Goal: Transaction & Acquisition: Register for event/course

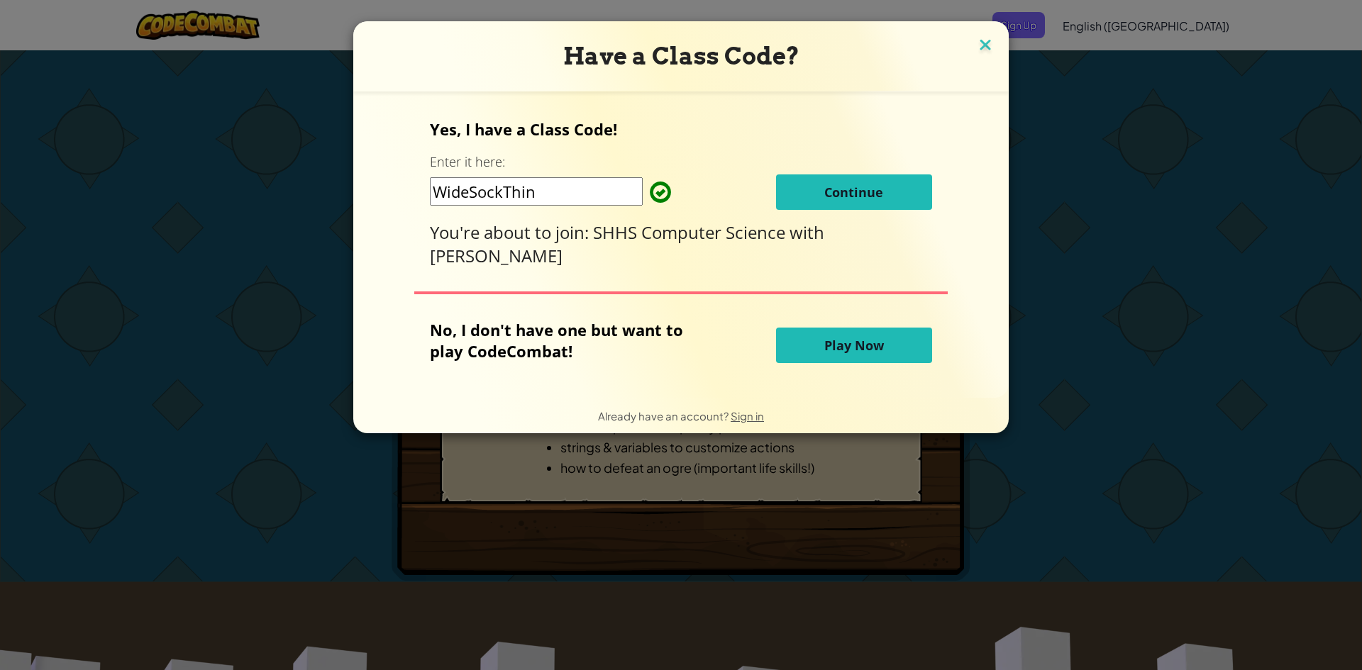
click at [977, 51] on img at bounding box center [985, 45] width 18 height 21
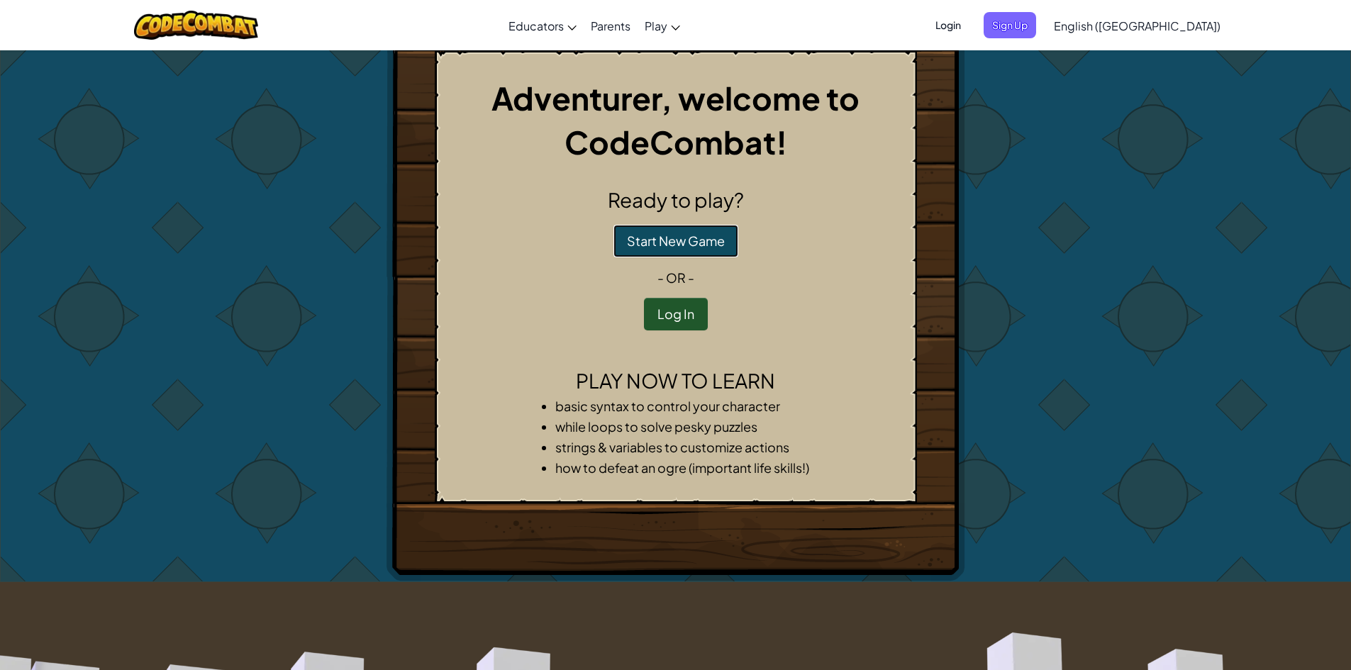
click at [691, 226] on button "Start New Game" at bounding box center [675, 241] width 125 height 33
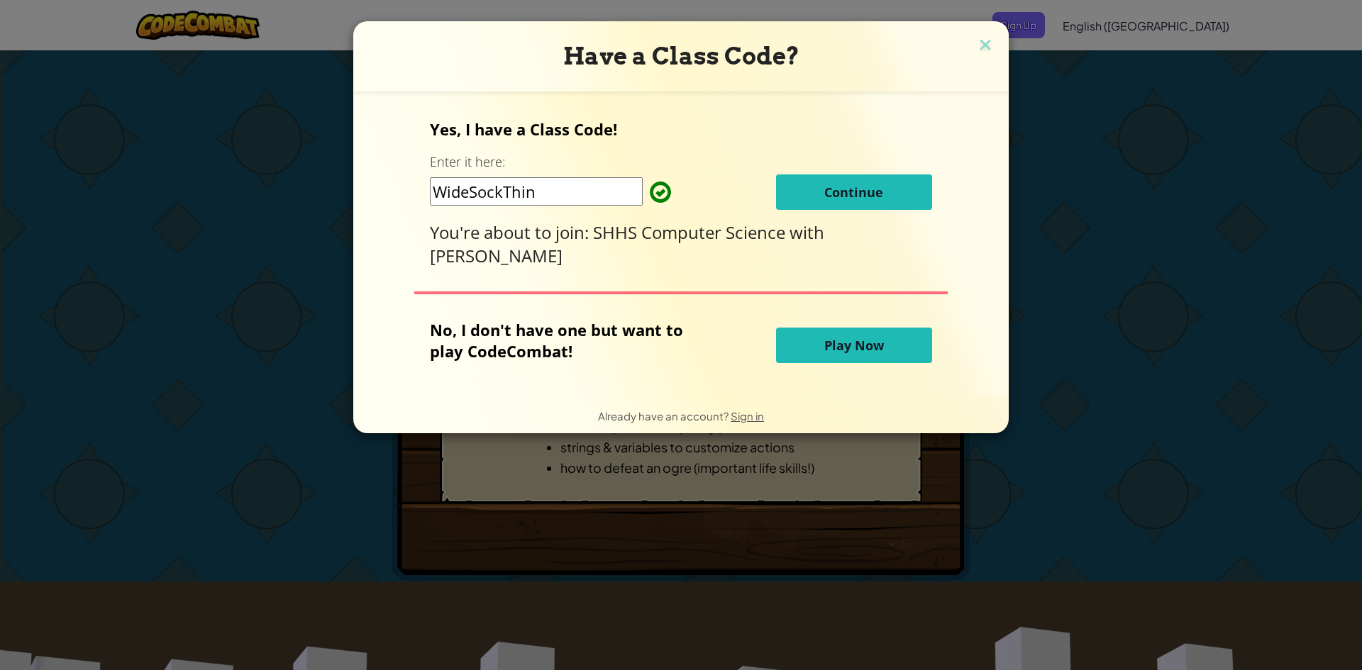
click at [824, 187] on span "Continue" at bounding box center [853, 192] width 59 height 17
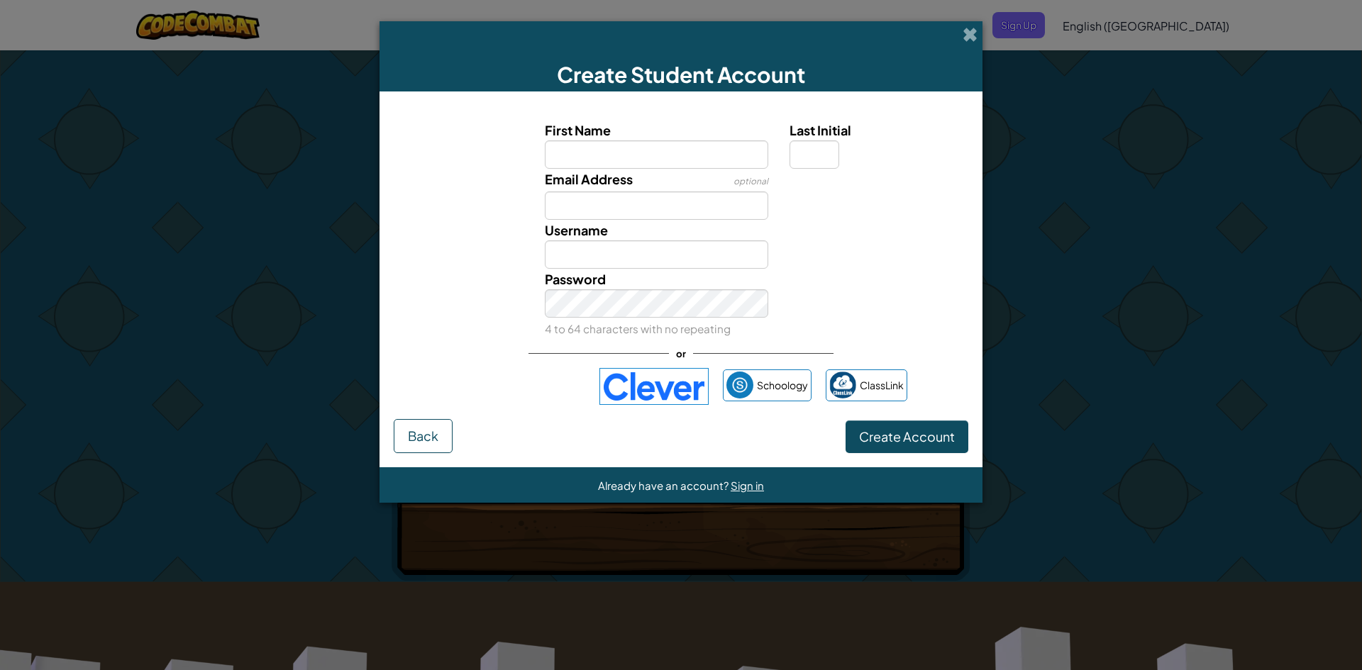
click at [652, 396] on img at bounding box center [653, 386] width 109 height 37
click at [968, 31] on span at bounding box center [969, 34] width 15 height 15
